Goal: Task Accomplishment & Management: Use online tool/utility

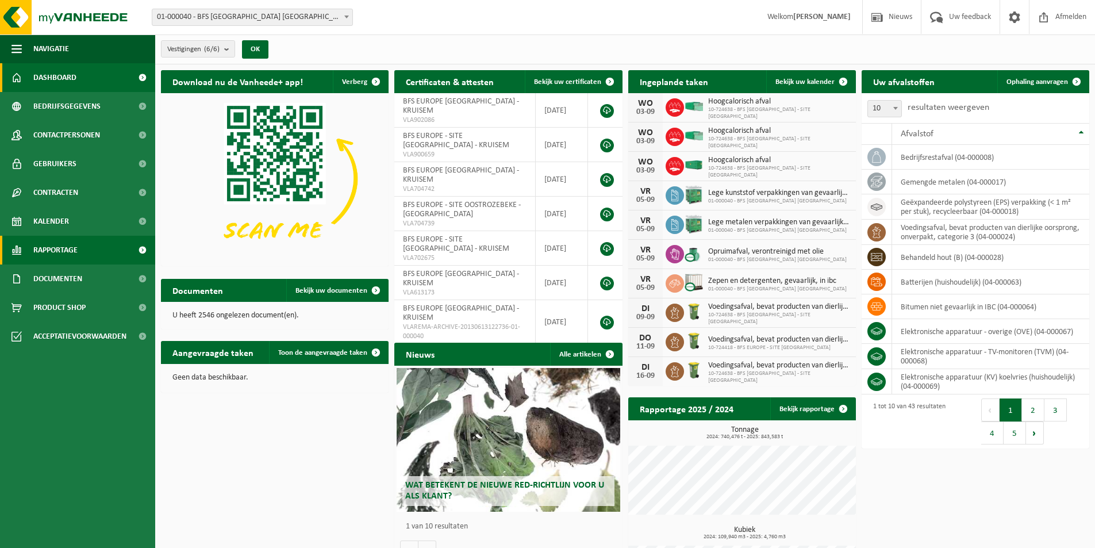
click at [61, 252] on span "Rapportage" at bounding box center [55, 250] width 44 height 29
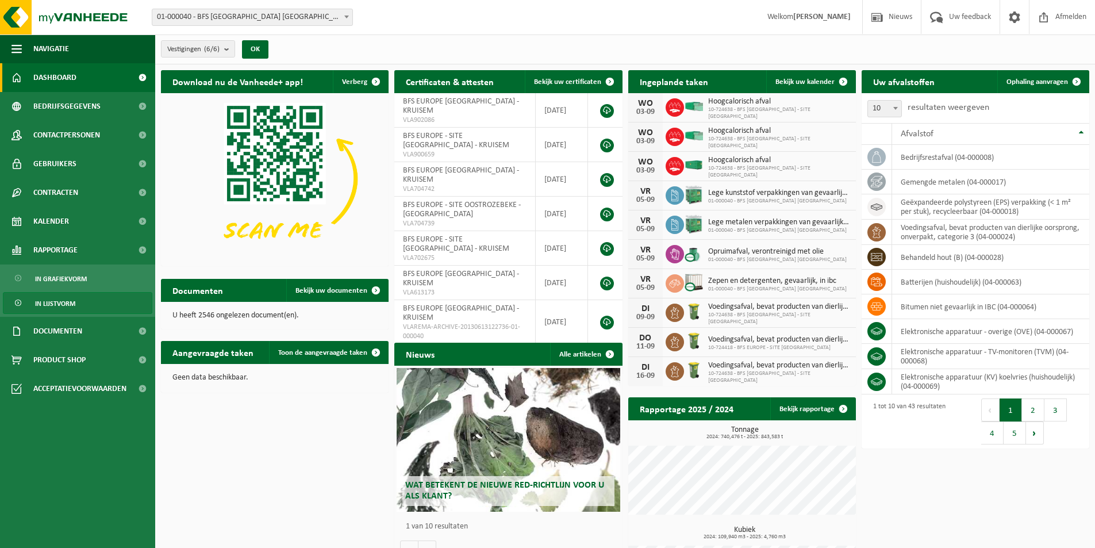
click at [72, 305] on span "In lijstvorm" at bounding box center [55, 303] width 40 height 22
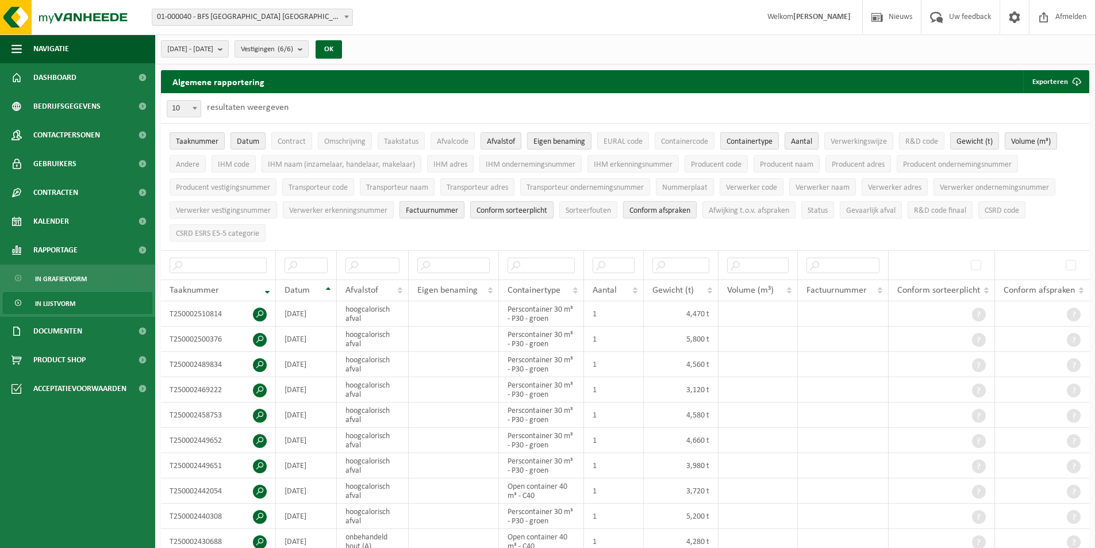
click at [346, 14] on span at bounding box center [346, 16] width 11 height 15
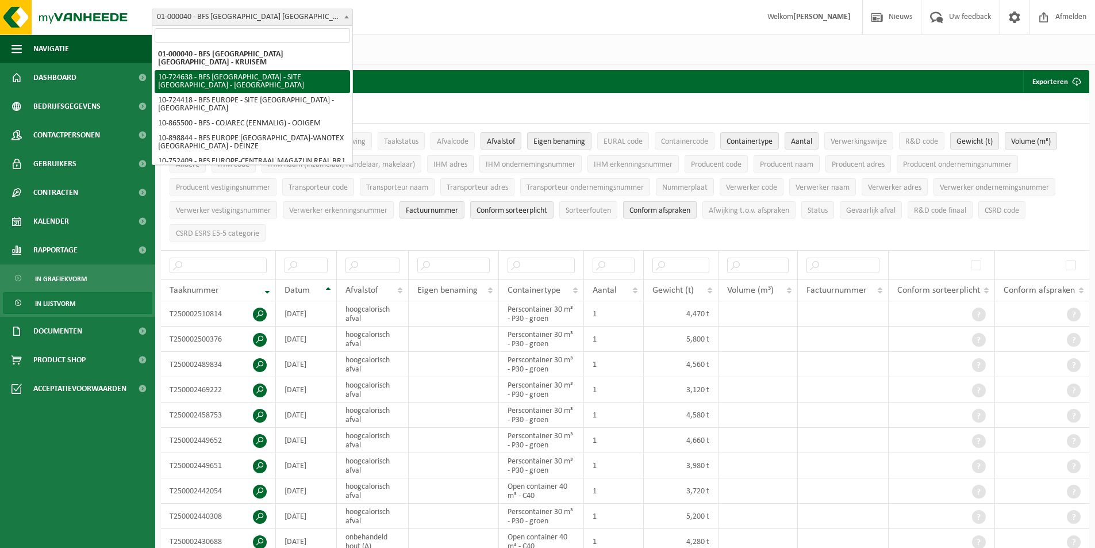
select select "3384"
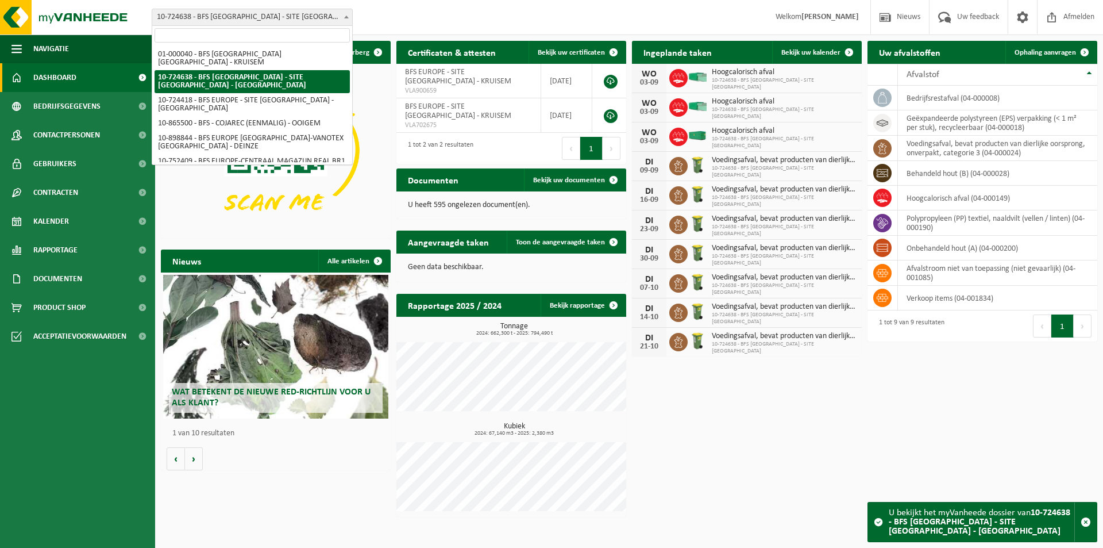
click at [346, 17] on b at bounding box center [346, 17] width 5 height 3
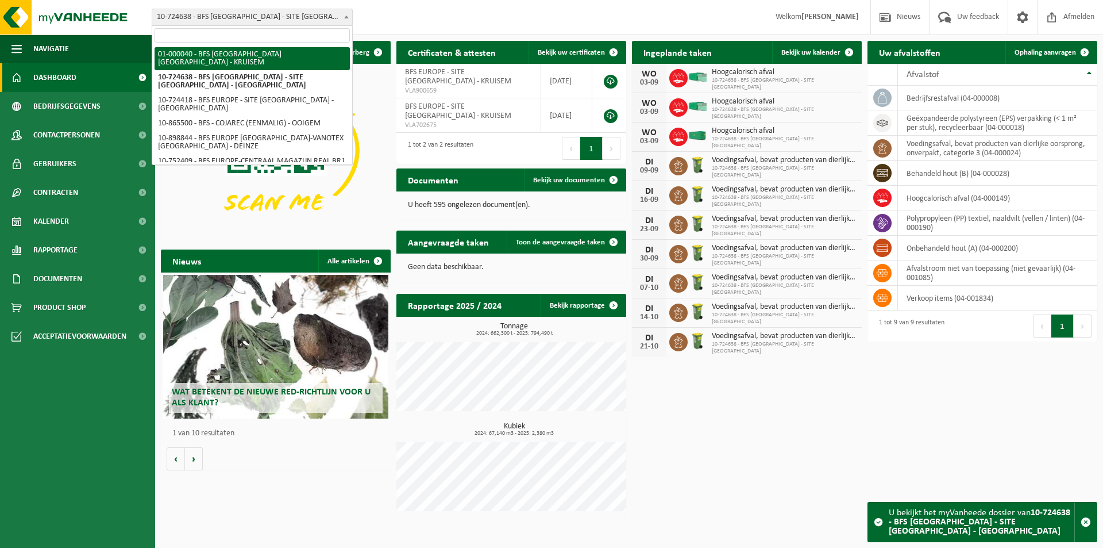
click at [344, 13] on span at bounding box center [346, 16] width 11 height 15
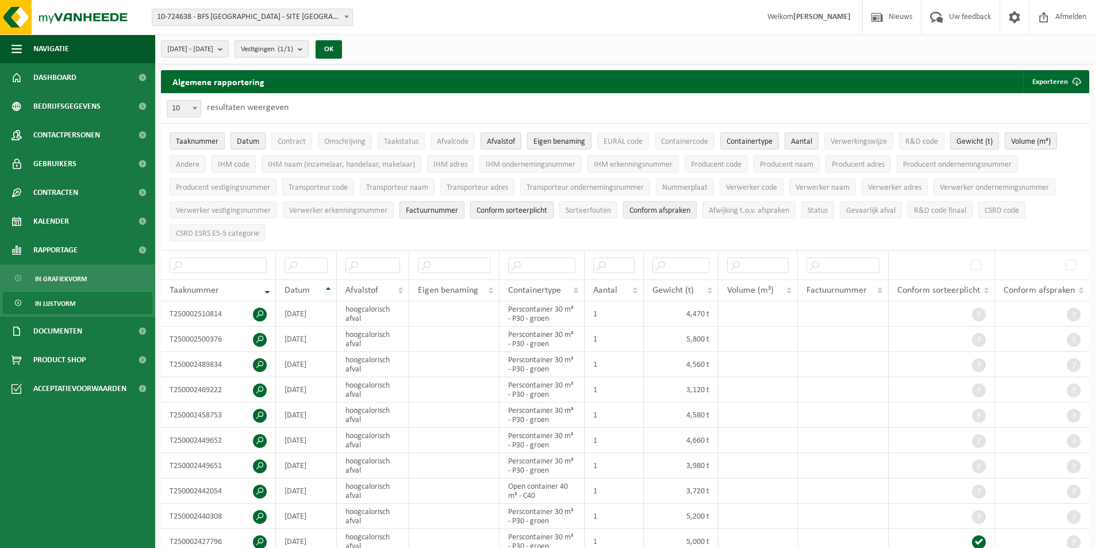
click at [308, 48] on b "submit" at bounding box center [303, 49] width 10 height 16
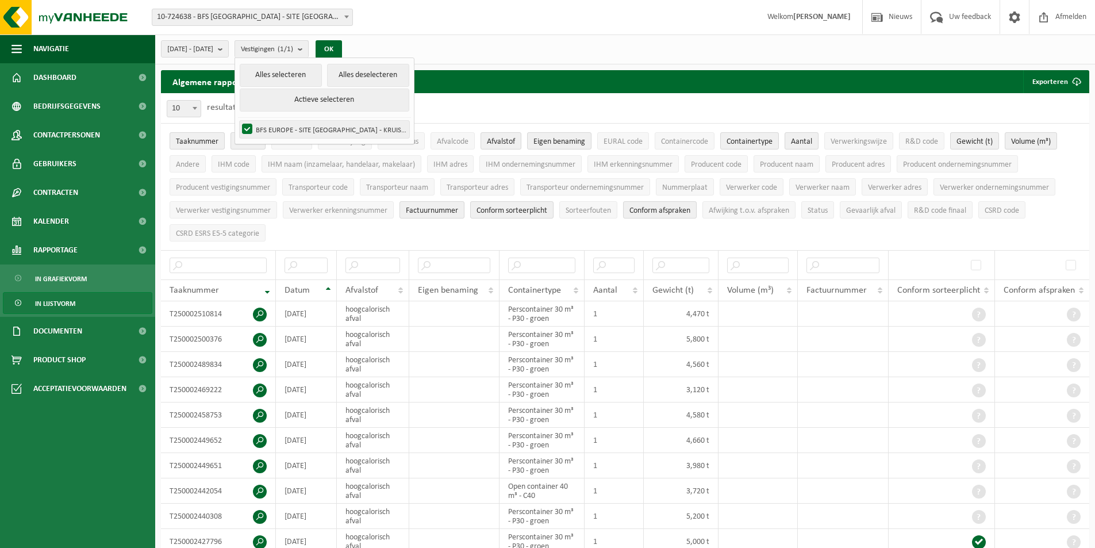
click at [274, 129] on label "BFS EUROPE - SITE [GEOGRAPHIC_DATA] - KRUISEM" at bounding box center [325, 129] width 170 height 17
click at [238, 121] on input "BFS EUROPE - SITE [GEOGRAPHIC_DATA] - KRUISEM" at bounding box center [237, 120] width 1 height 1
click at [322, 74] on button "Alles selecteren" at bounding box center [281, 75] width 82 height 23
checkbox input "true"
click at [308, 49] on b "submit" at bounding box center [303, 49] width 10 height 17
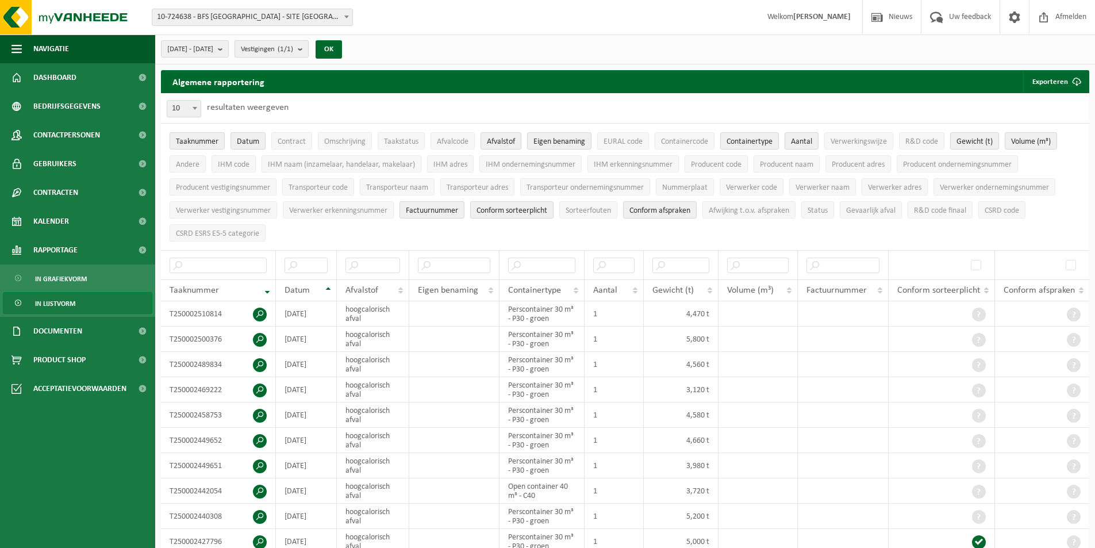
click at [308, 49] on b "submit" at bounding box center [303, 49] width 10 height 16
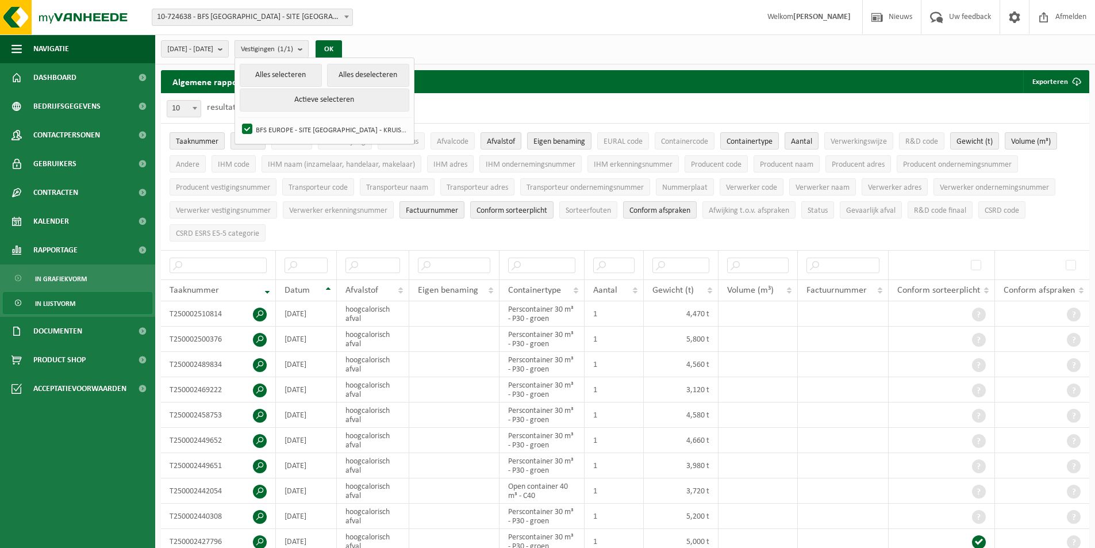
click at [308, 49] on b "submit" at bounding box center [303, 49] width 10 height 17
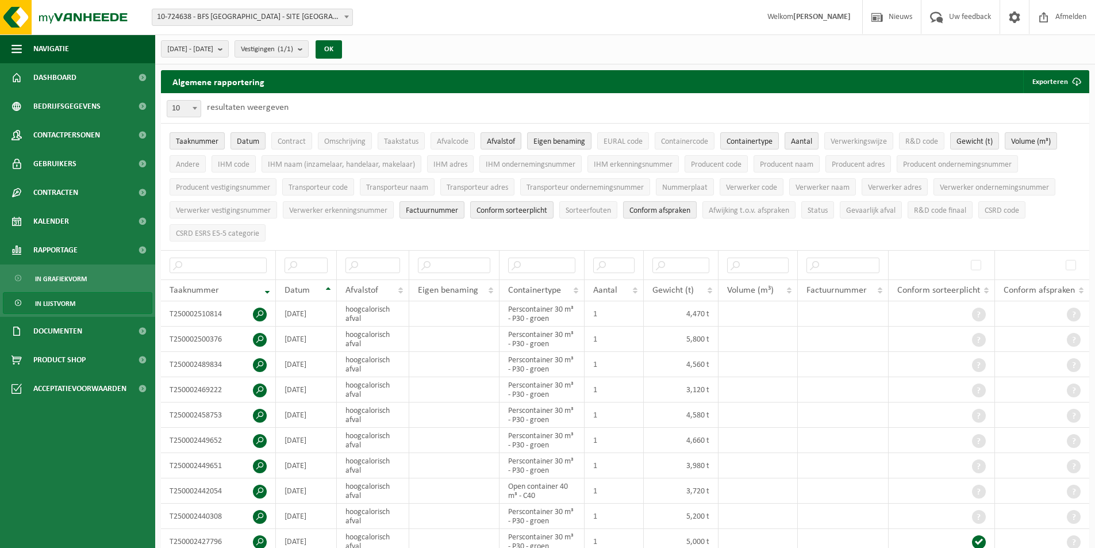
click at [345, 15] on span at bounding box center [346, 16] width 11 height 15
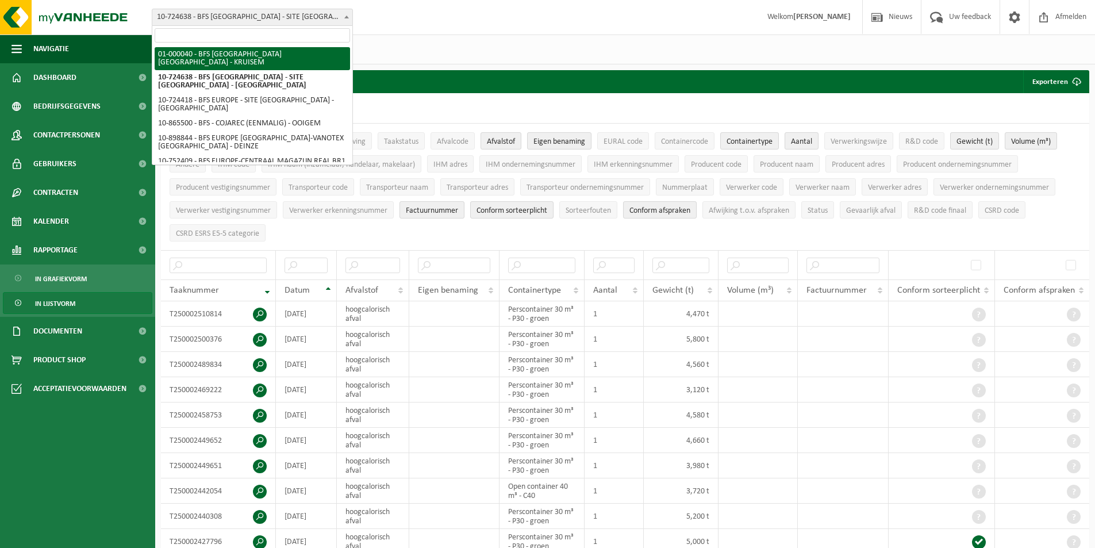
select select "8"
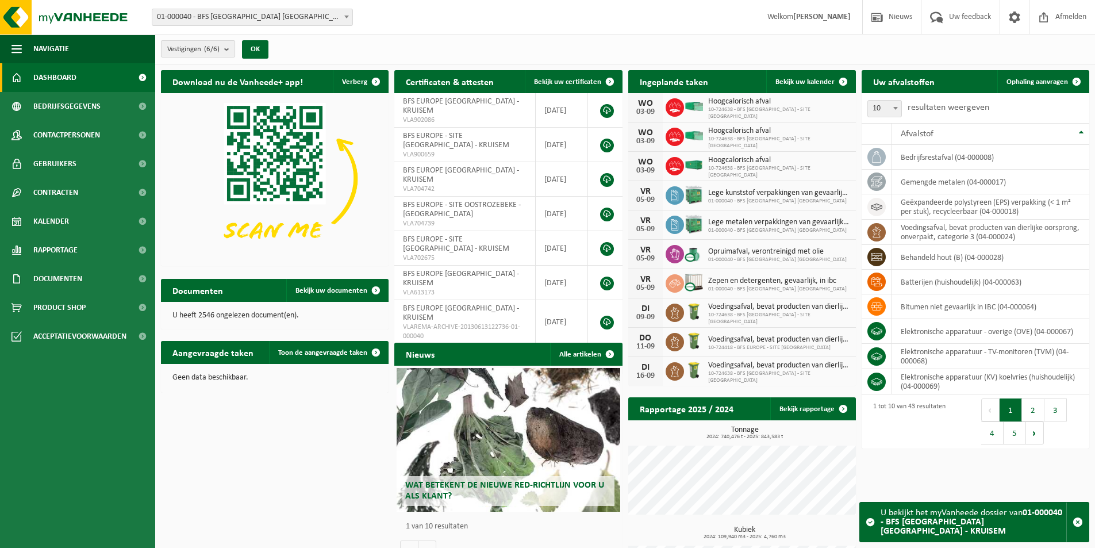
click at [232, 50] on b "submit" at bounding box center [229, 49] width 10 height 16
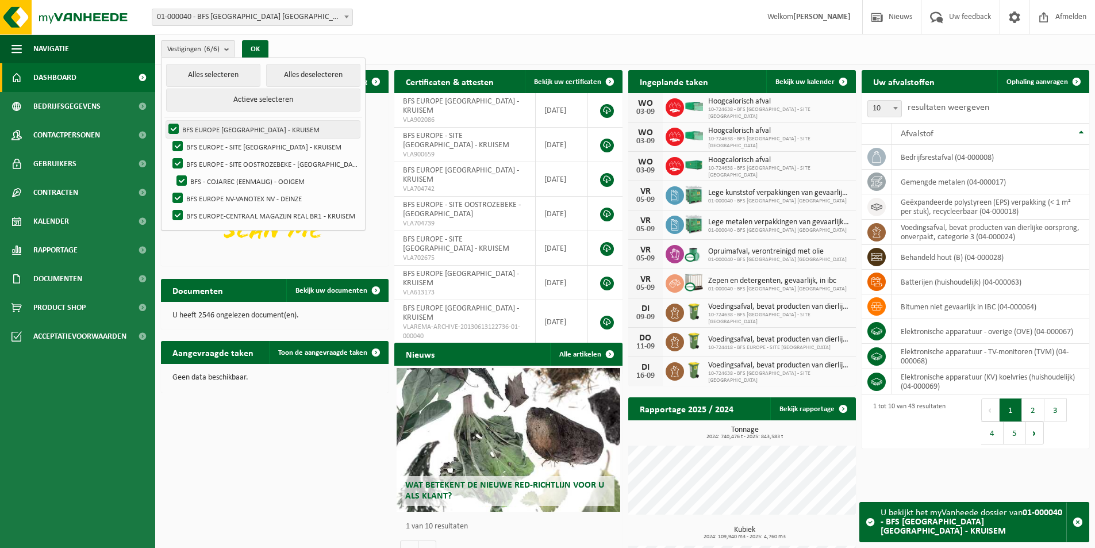
click at [257, 126] on label "BFS EUROPE [GEOGRAPHIC_DATA] - KRUISEM" at bounding box center [263, 129] width 194 height 17
click at [164, 121] on input "BFS EUROPE NV - KRUISEM" at bounding box center [164, 120] width 1 height 1
click at [257, 126] on label "BFS EUROPE NV - KRUISEM" at bounding box center [263, 129] width 194 height 17
click at [164, 121] on input "BFS EUROPE [GEOGRAPHIC_DATA] - KRUISEM" at bounding box center [164, 120] width 1 height 1
checkbox input "true"
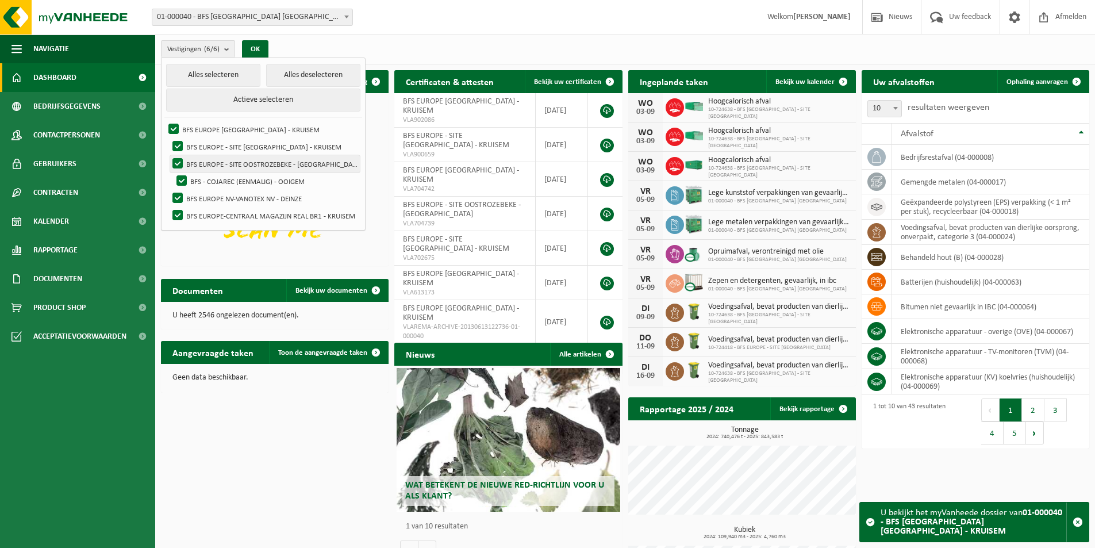
click at [176, 163] on label "BFS EUROPE - SITE OOSTROZEBEKE - [GEOGRAPHIC_DATA]" at bounding box center [265, 163] width 190 height 17
click at [168, 155] on input "BFS EUROPE - SITE OOSTROZEBEKE - [GEOGRAPHIC_DATA]" at bounding box center [168, 155] width 1 height 1
checkbox input "false"
click at [181, 178] on label "BFS - COJAREC (EENMALIG) - OOIGEM" at bounding box center [267, 180] width 186 height 17
click at [172, 172] on input "BFS - COJAREC (EENMALIG) - OOIGEM" at bounding box center [172, 172] width 1 height 1
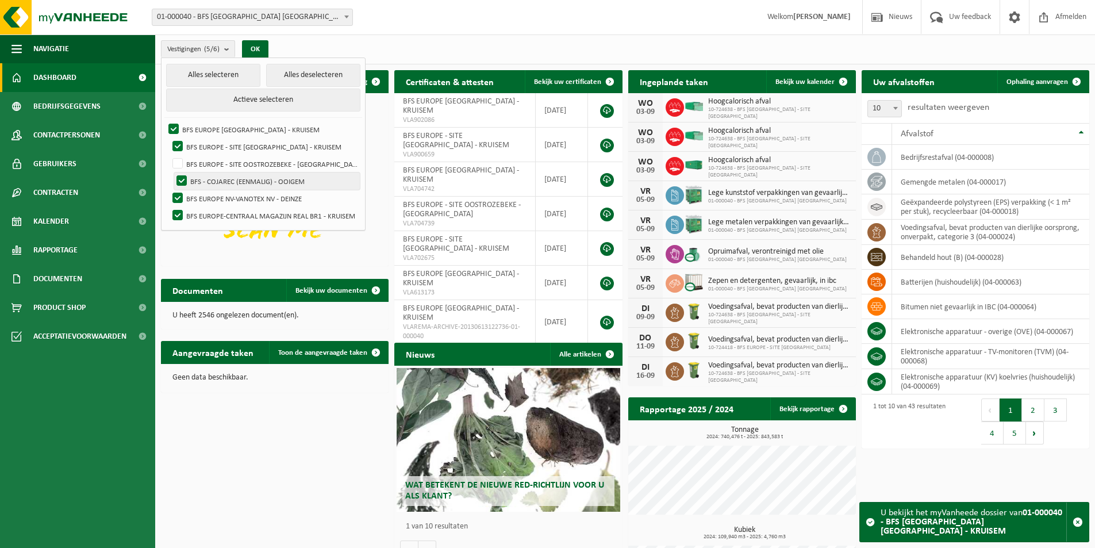
checkbox input "false"
click at [176, 193] on label "BFS EUROPE NV-VANOTEX NV - DEINZE" at bounding box center [265, 198] width 190 height 17
click at [168, 190] on input "BFS EUROPE NV-VANOTEX NV - DEINZE" at bounding box center [168, 189] width 1 height 1
checkbox input "false"
click at [261, 48] on button "OK" at bounding box center [255, 49] width 26 height 18
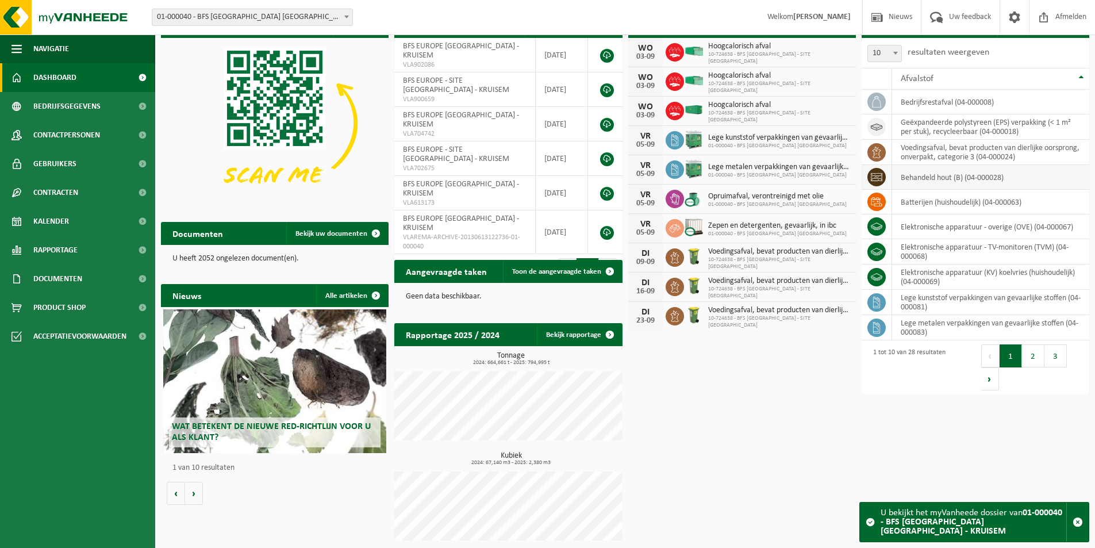
scroll to position [59, 0]
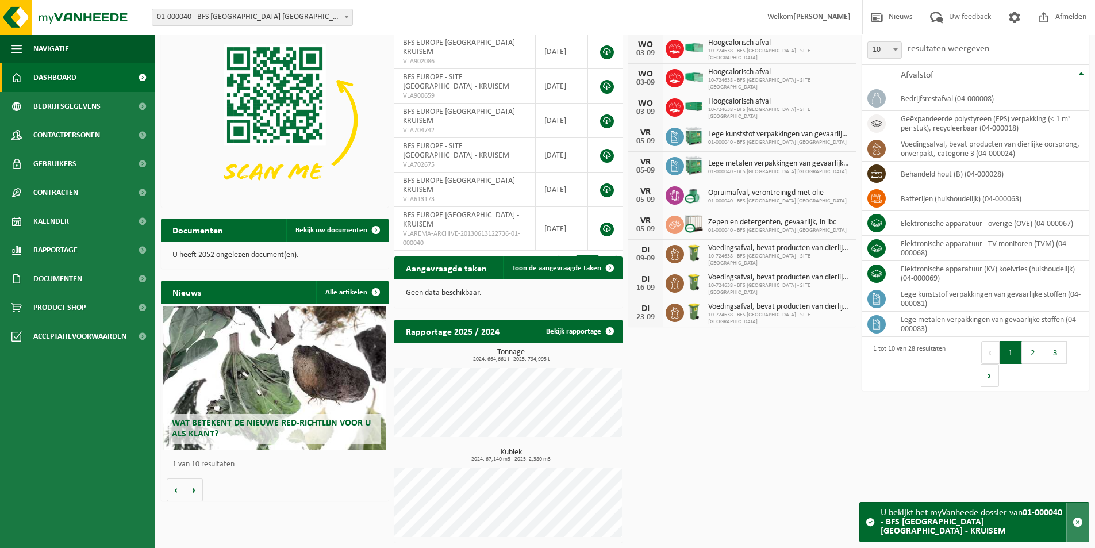
click at [1075, 523] on span "button" at bounding box center [1077, 522] width 10 height 10
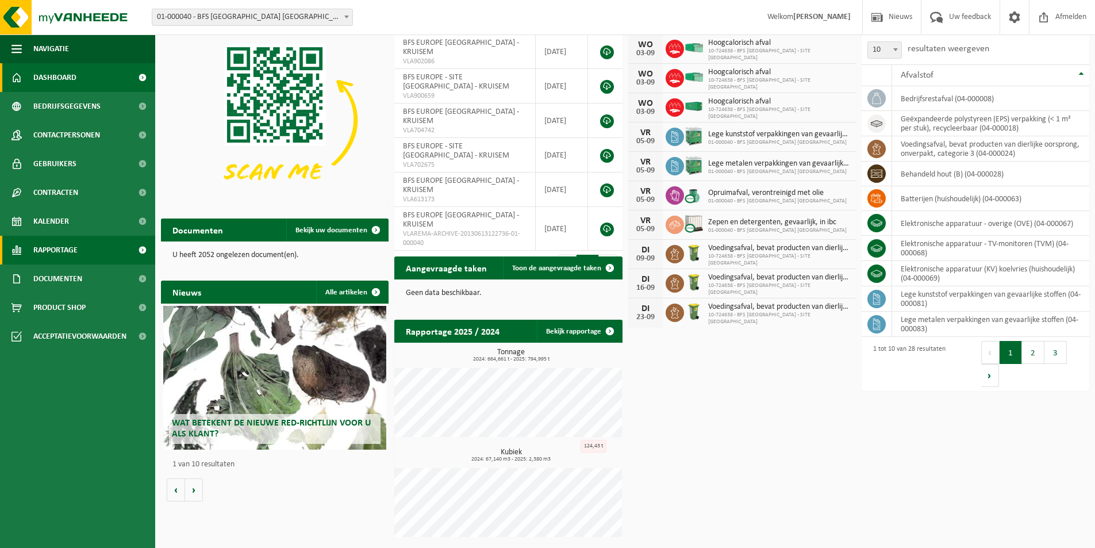
click at [43, 245] on span "Rapportage" at bounding box center [55, 250] width 44 height 29
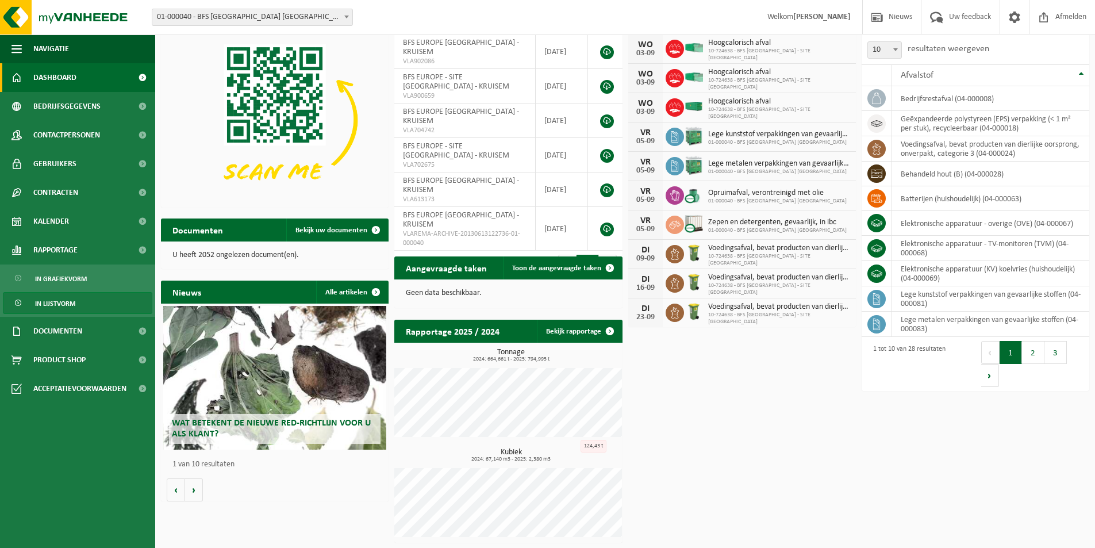
click at [43, 305] on span "In lijstvorm" at bounding box center [55, 303] width 40 height 22
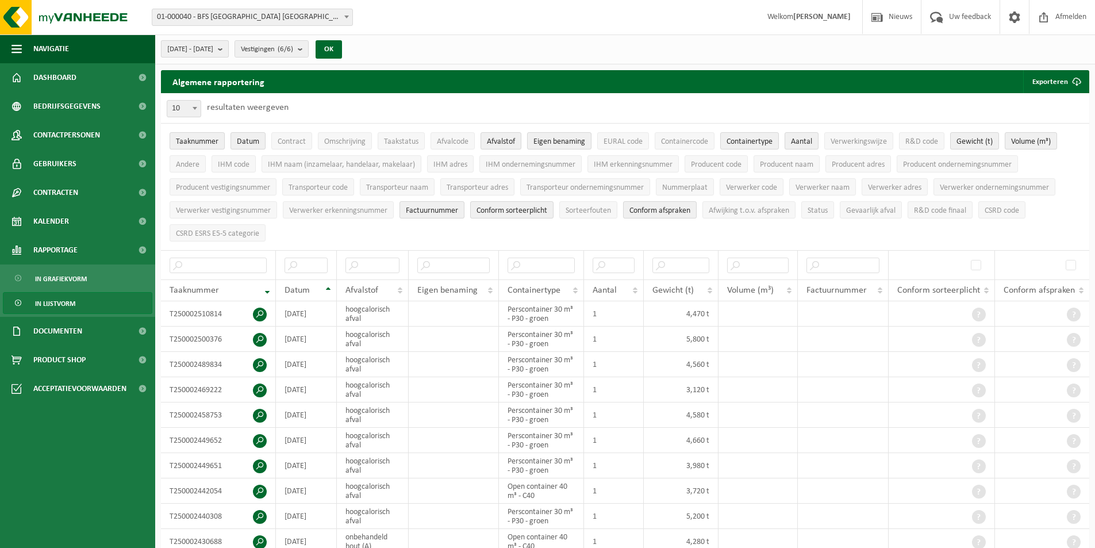
click at [228, 48] on b "submit" at bounding box center [223, 49] width 10 height 16
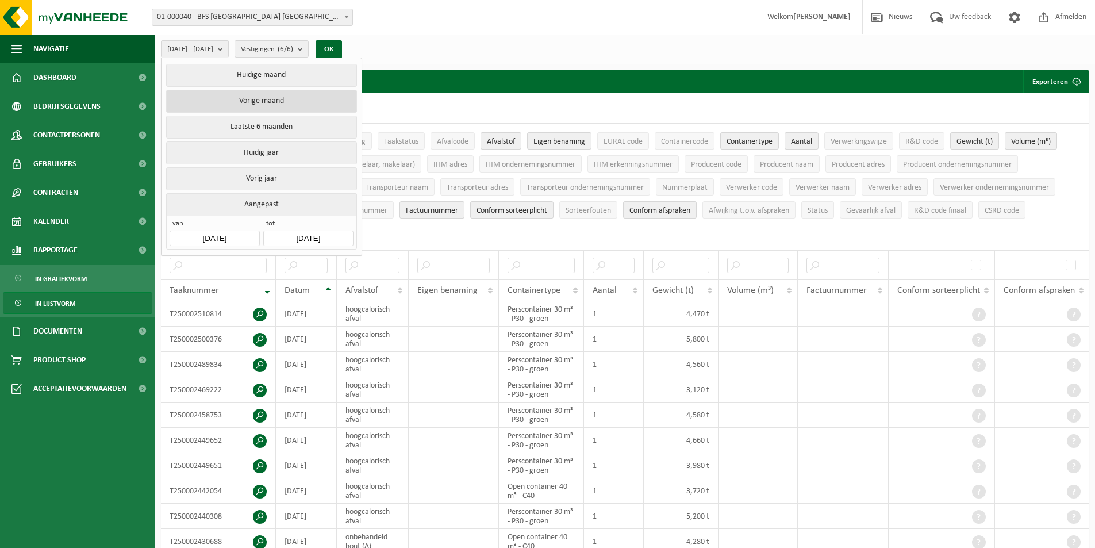
click at [262, 102] on button "Vorige maand" at bounding box center [261, 101] width 190 height 23
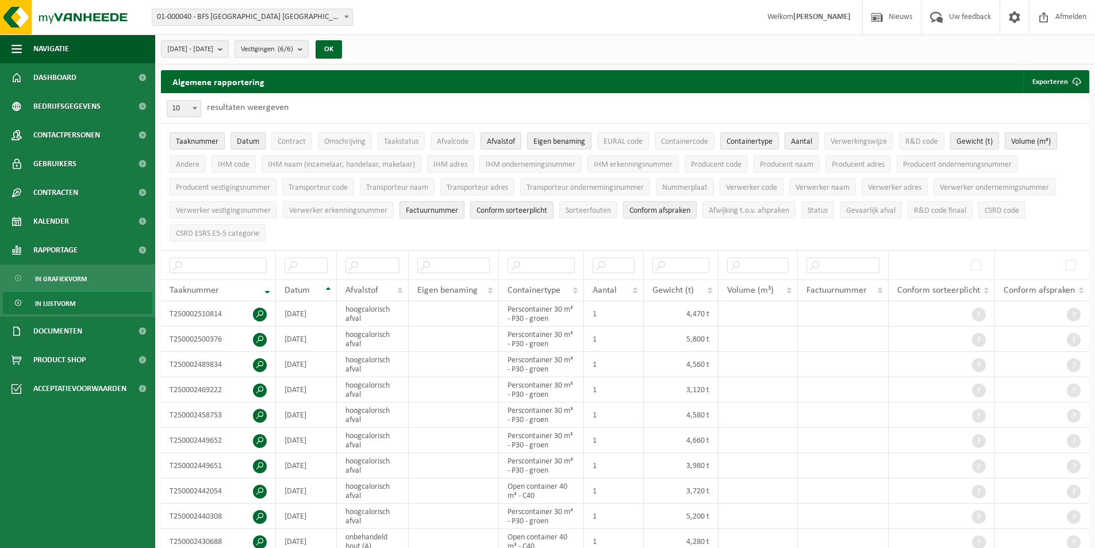
click at [308, 48] on b "submit" at bounding box center [303, 49] width 10 height 16
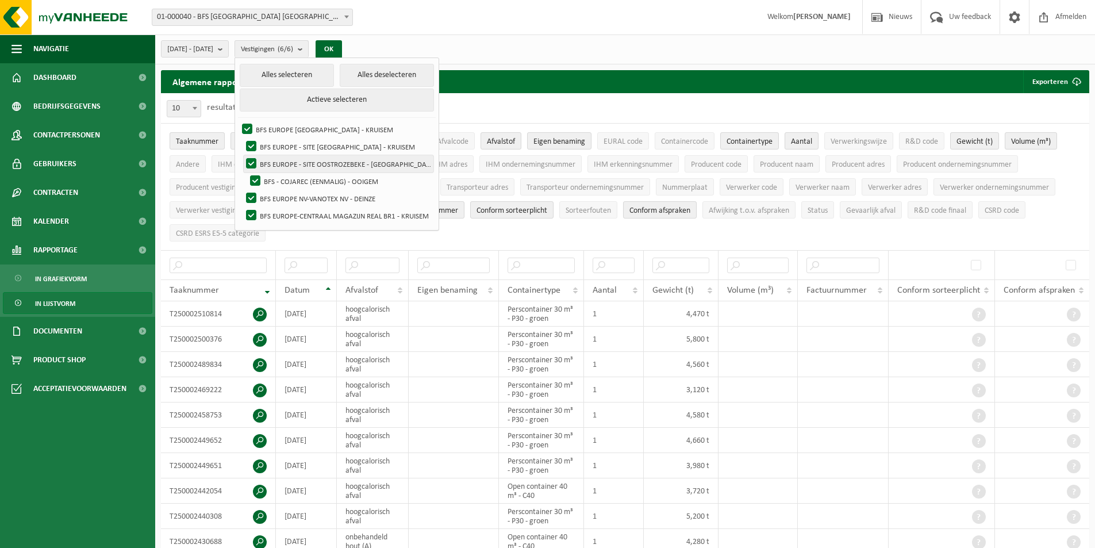
click at [283, 162] on label "BFS EUROPE - SITE OOSTROZEBEKE - [GEOGRAPHIC_DATA]" at bounding box center [339, 163] width 190 height 17
click at [242, 155] on input "BFS EUROPE - SITE OOSTROZEBEKE - [GEOGRAPHIC_DATA]" at bounding box center [241, 155] width 1 height 1
checkbox input "false"
click at [284, 177] on label "BFS - COJAREC (EENMALIG) - OOIGEM" at bounding box center [341, 180] width 186 height 17
click at [246, 172] on input "BFS - COJAREC (EENMALIG) - OOIGEM" at bounding box center [245, 172] width 1 height 1
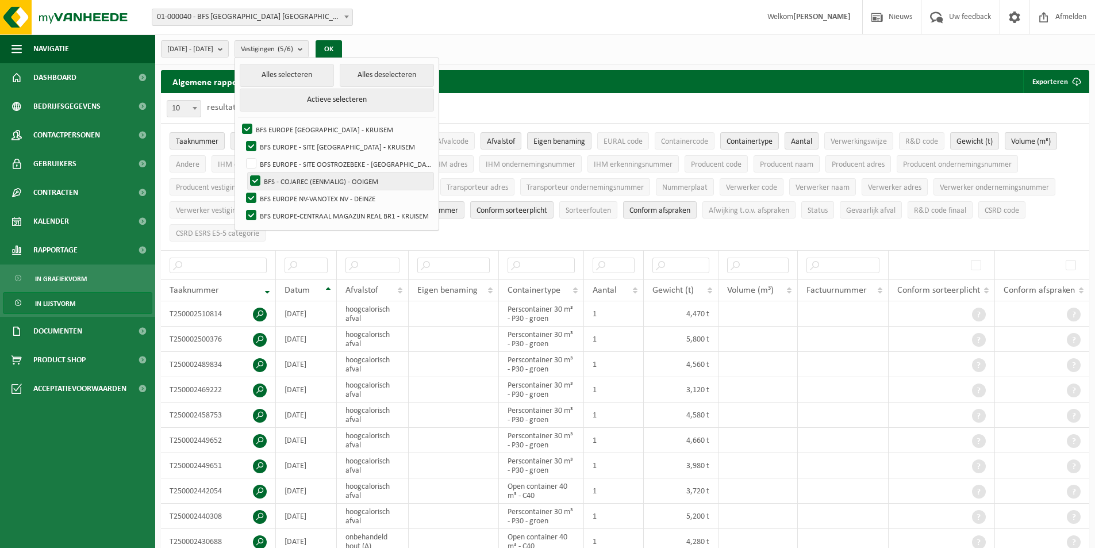
checkbox input "false"
click at [282, 197] on label "BFS EUROPE NV-VANOTEX NV - DEINZE" at bounding box center [339, 198] width 190 height 17
click at [242, 190] on input "BFS EUROPE NV-VANOTEX NV - DEINZE" at bounding box center [241, 189] width 1 height 1
checkbox input "false"
click at [342, 46] on button "OK" at bounding box center [328, 49] width 26 height 18
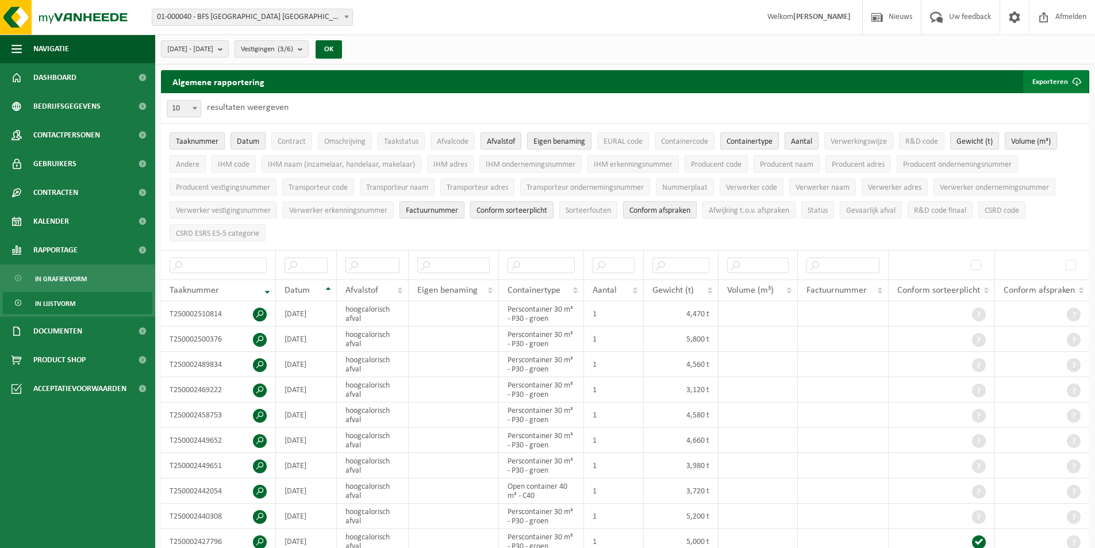
click at [1047, 78] on button "Exporteren" at bounding box center [1055, 81] width 65 height 23
click at [1048, 124] on link "Alle beschikbare kolommen" at bounding box center [1035, 127] width 104 height 23
